Goal: Task Accomplishment & Management: Manage account settings

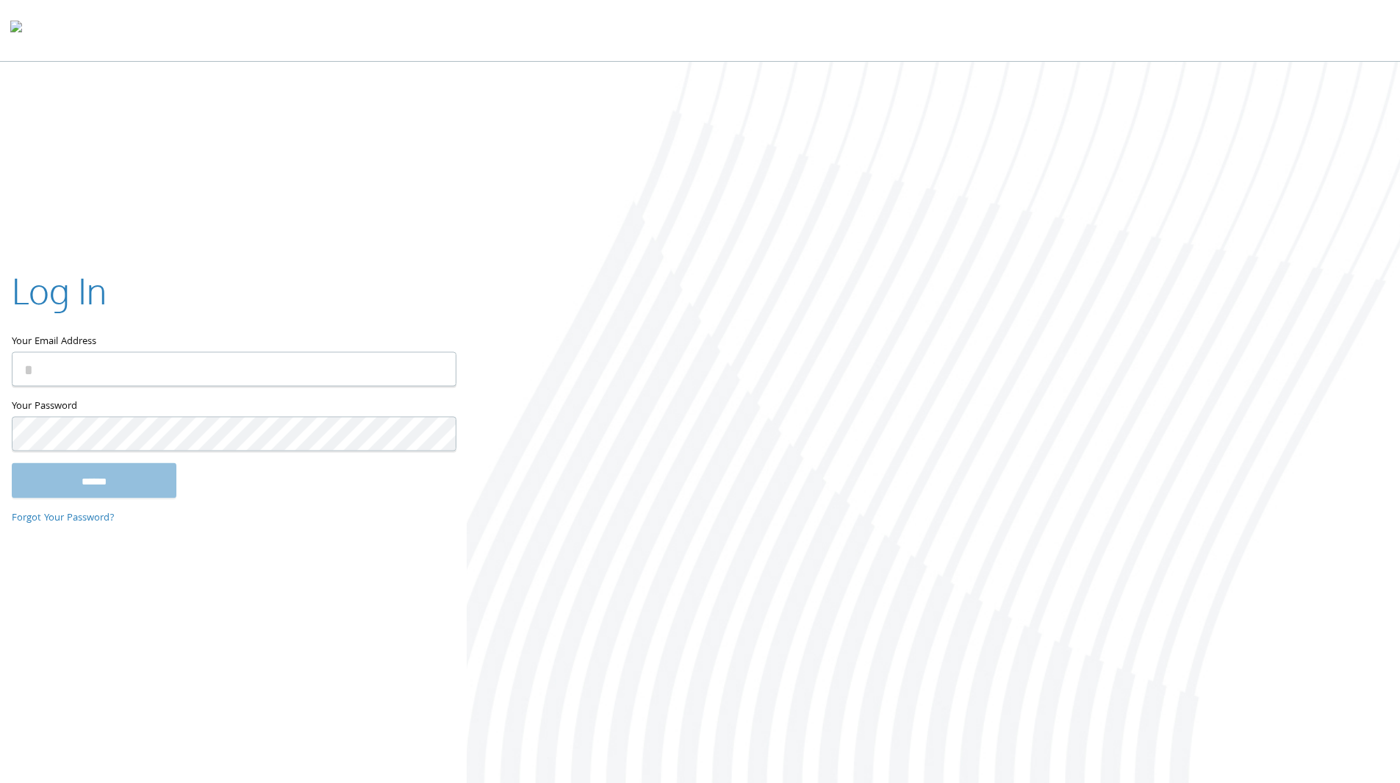
type input "**********"
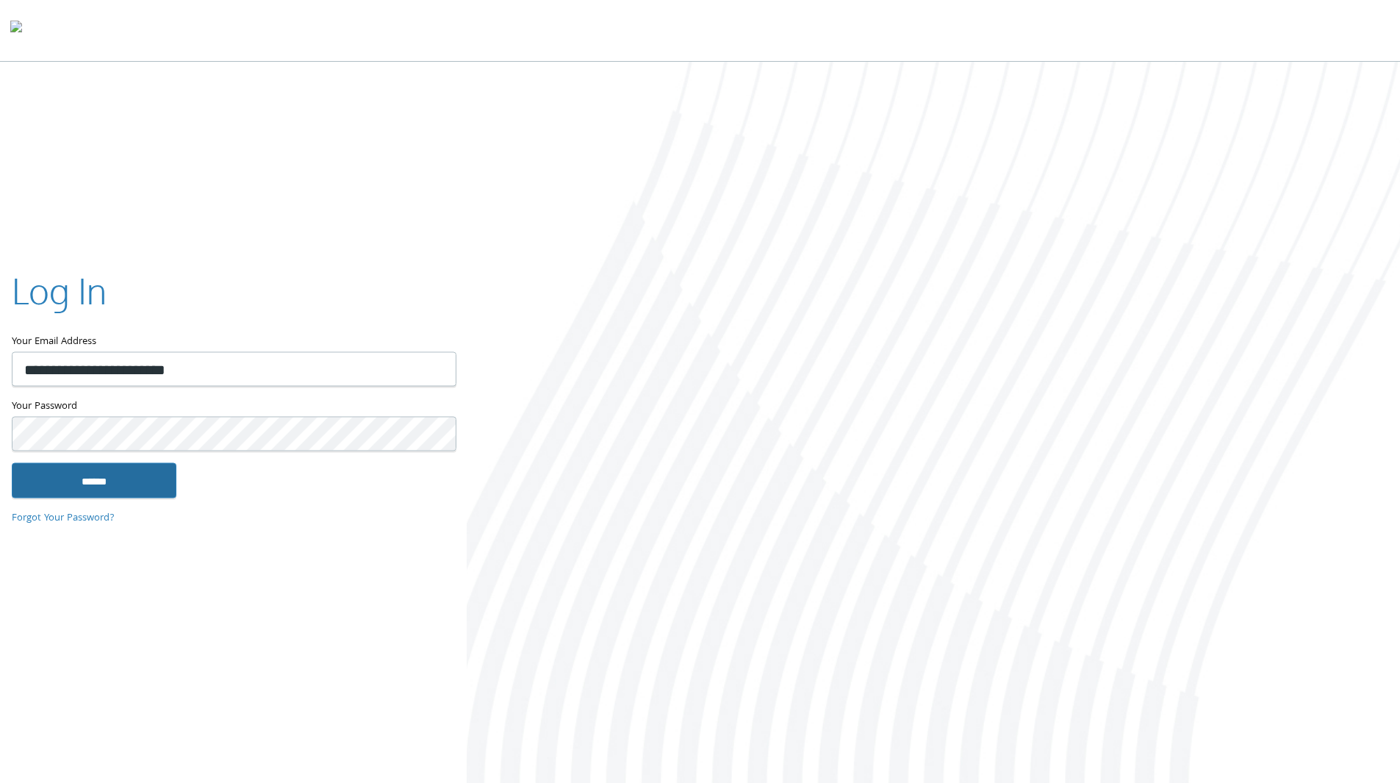
click at [126, 475] on input "******" at bounding box center [94, 479] width 165 height 35
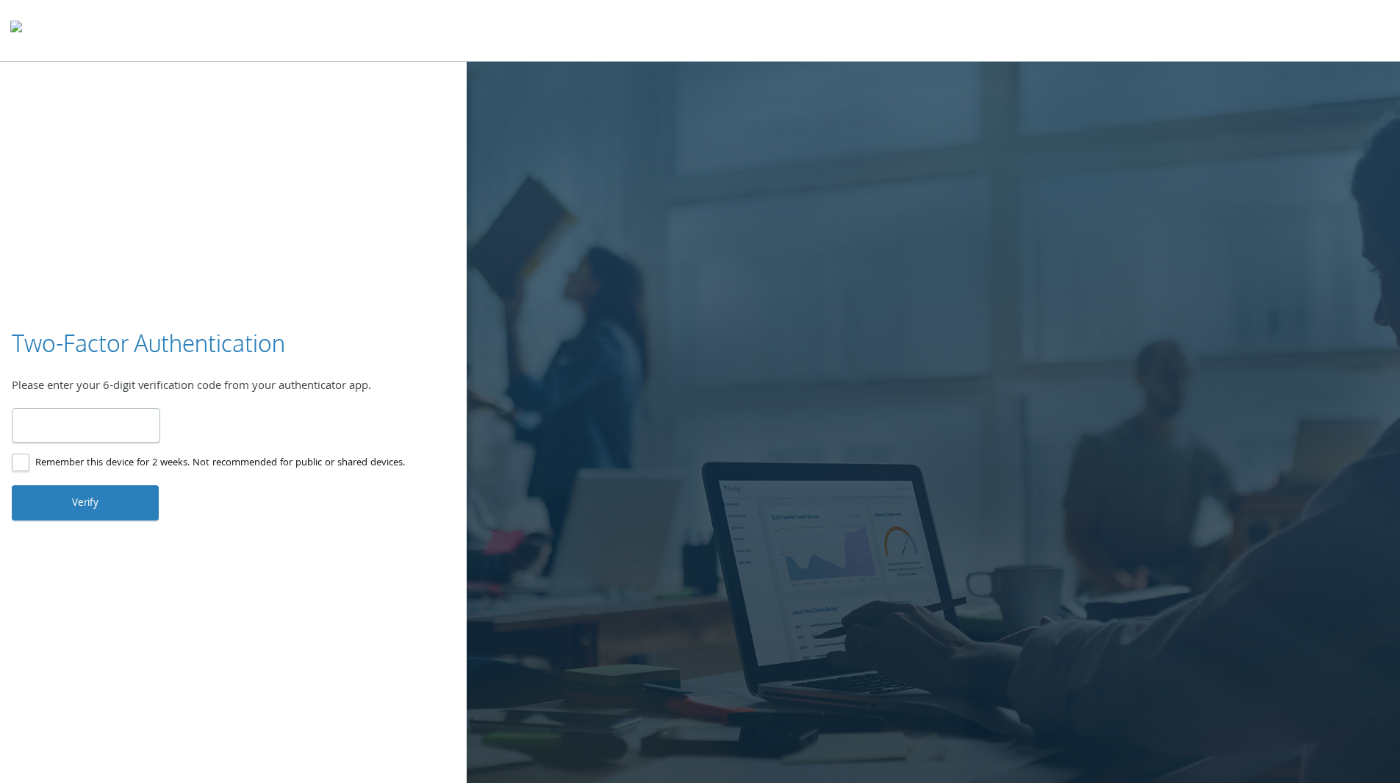
click at [106, 432] on input "number" at bounding box center [86, 425] width 148 height 35
type input "******"
